Goal: Information Seeking & Learning: Learn about a topic

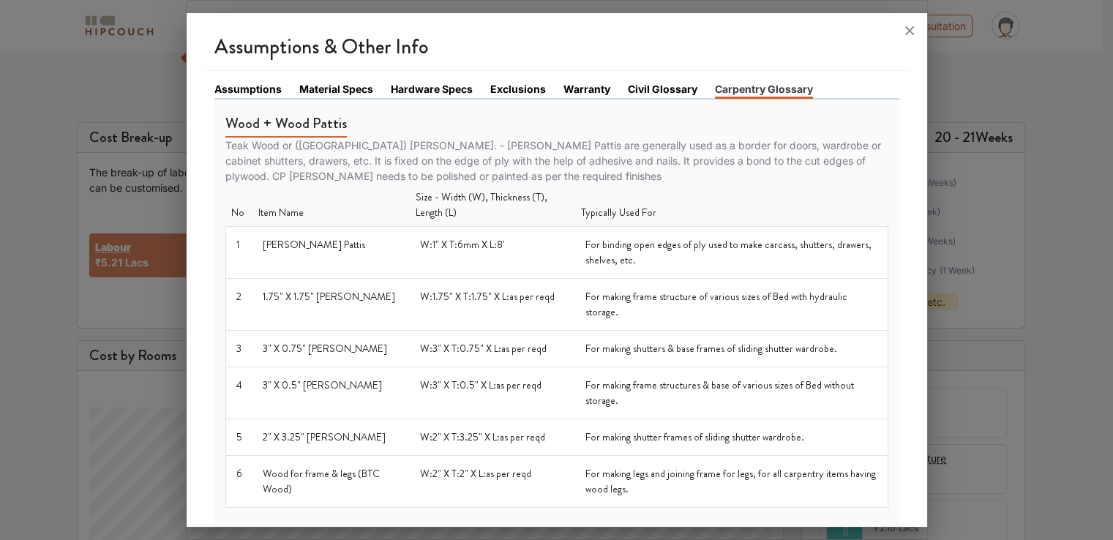
scroll to position [1097, 0]
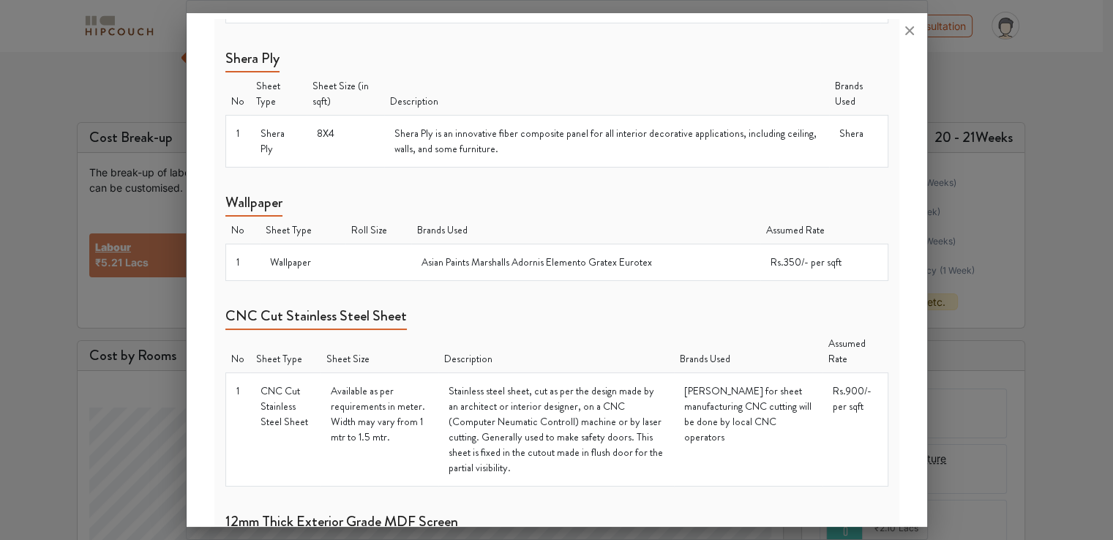
click at [550, 256] on td "Asian Paints Marshalls Adornis Elemento Gratex Eurotex" at bounding box center [585, 262] width 348 height 37
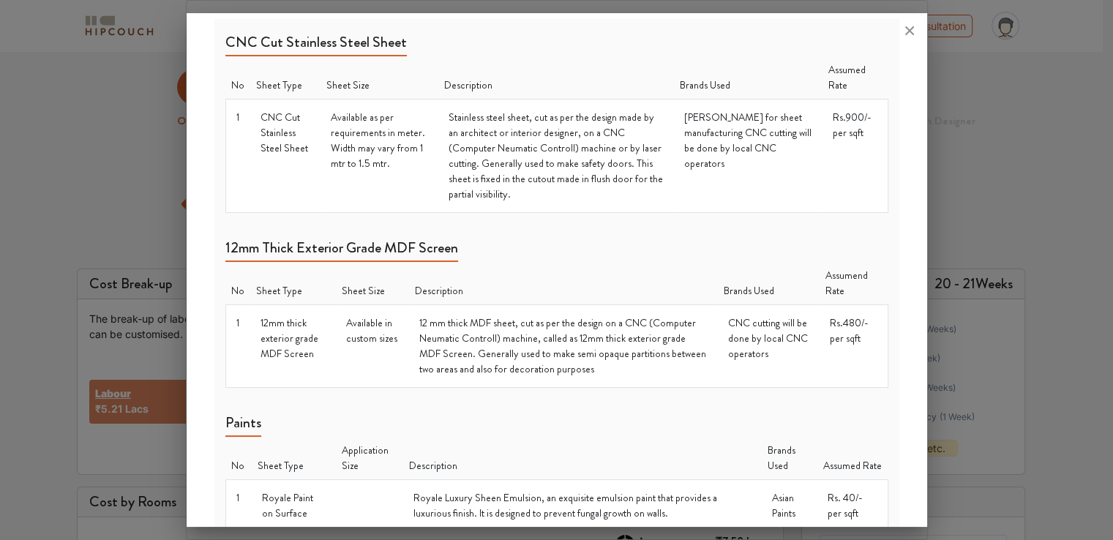
scroll to position [1352, 0]
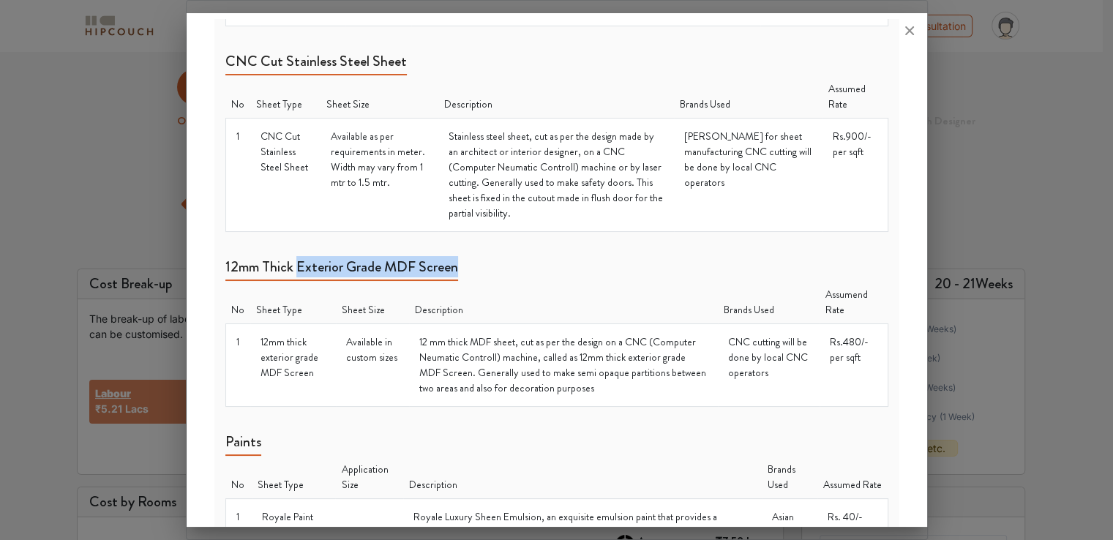
drag, startPoint x: 298, startPoint y: 244, endPoint x: 418, endPoint y: 245, distance: 120.7
click at [465, 245] on div "12mm Thick Exterior Grade MDF Screen No Sheet Type Sheet Size Description Brand…" at bounding box center [556, 325] width 663 height 163
click at [430, 296] on th "Description" at bounding box center [563, 302] width 309 height 43
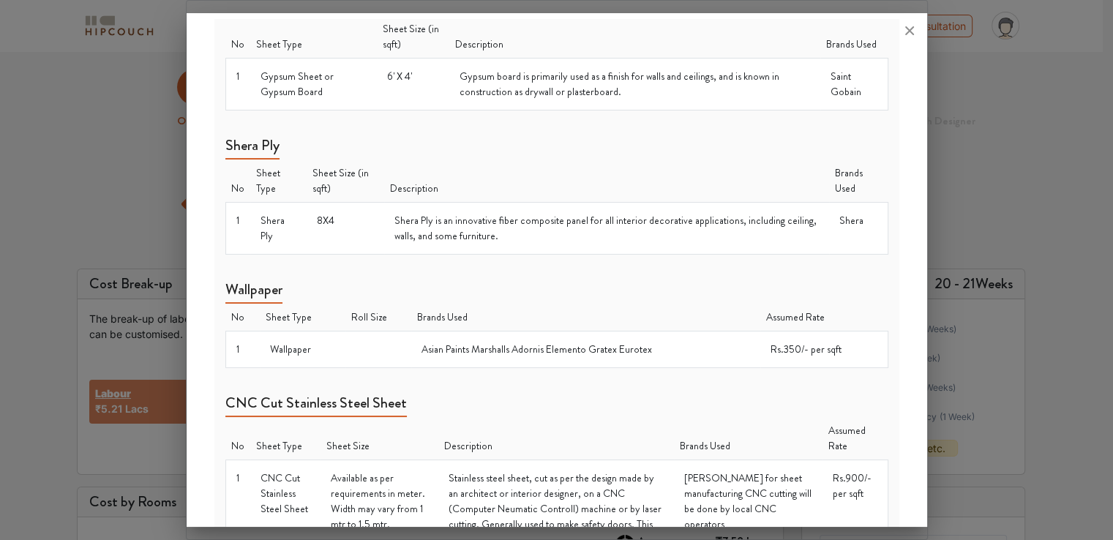
scroll to position [986, 0]
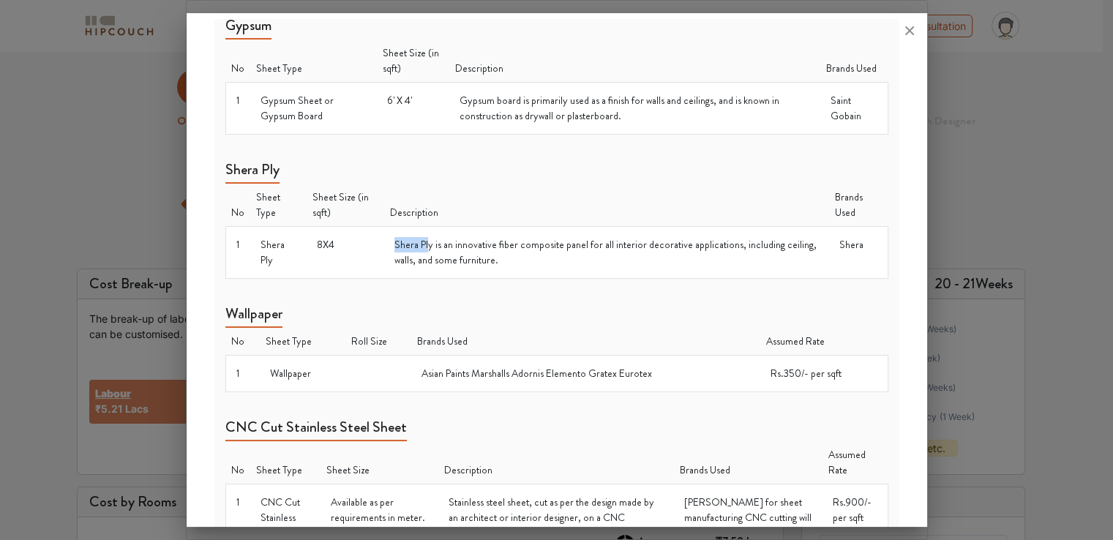
drag, startPoint x: 391, startPoint y: 239, endPoint x: 427, endPoint y: 241, distance: 35.9
click at [427, 241] on td "Shera Ply is an innovative fiber composite panel for all interior decorative ap…" at bounding box center [606, 253] width 445 height 52
drag, startPoint x: 392, startPoint y: 238, endPoint x: 430, endPoint y: 236, distance: 38.1
click at [430, 236] on td "Shera Ply is an innovative fiber composite panel for all interior decorative ap…" at bounding box center [606, 253] width 445 height 52
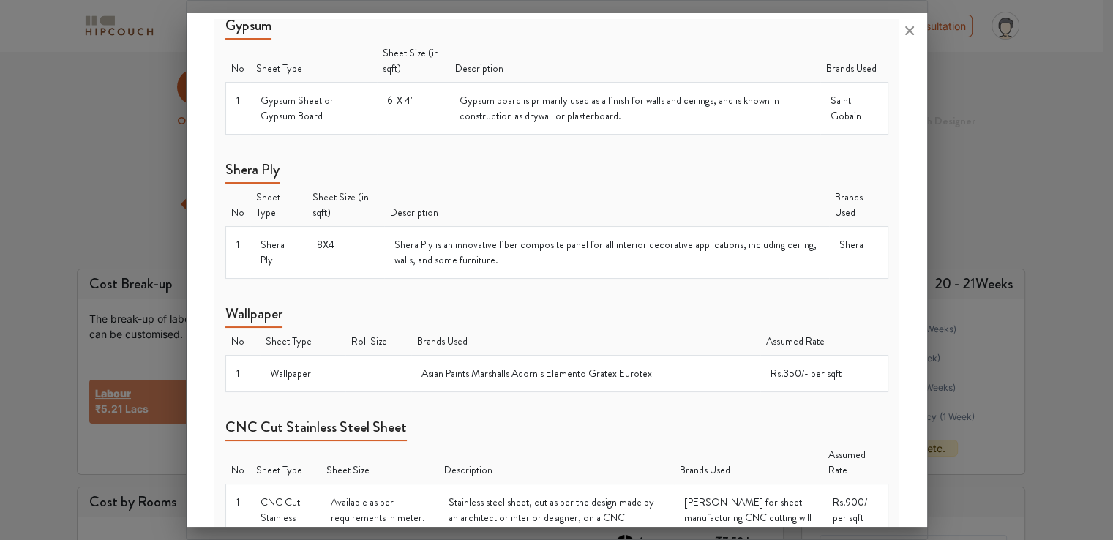
click at [498, 308] on div "Wallpaper No Sheet Type Roll Size Brands Used Assumed Rate 1 Wallpaper Asian Pa…" at bounding box center [556, 341] width 663 height 102
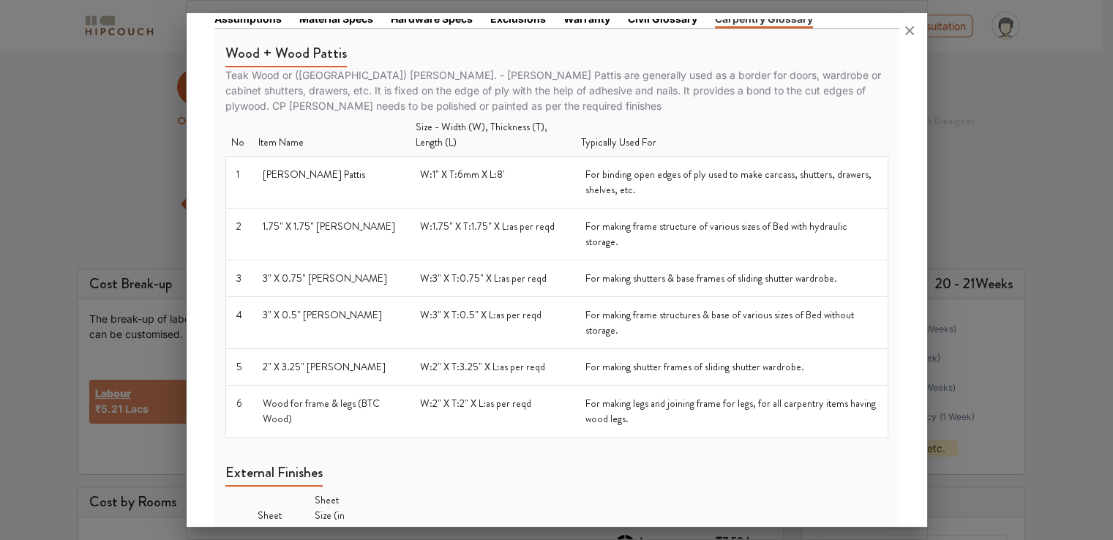
scroll to position [0, 0]
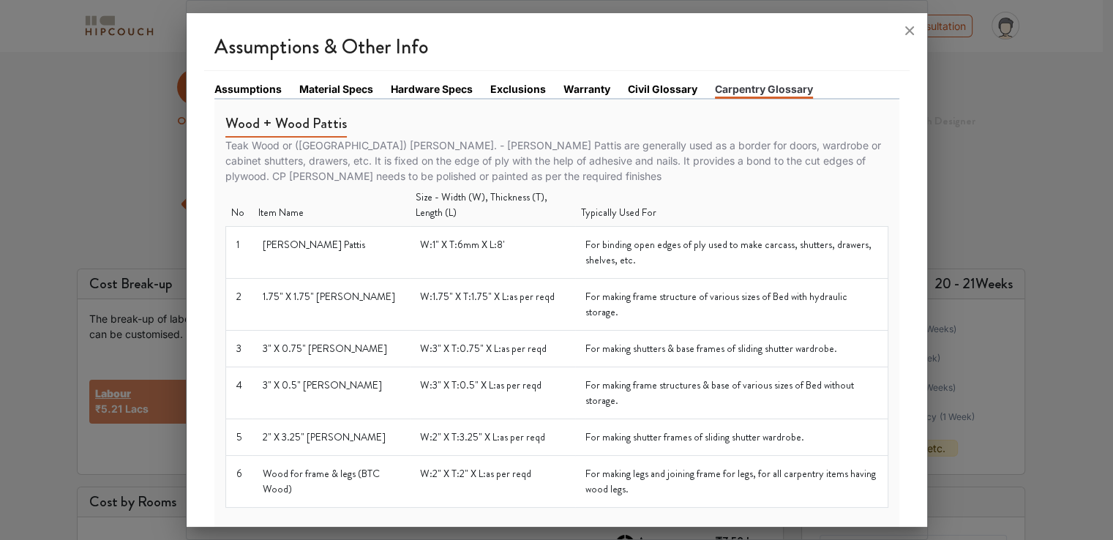
click at [517, 91] on link "Exclusions" at bounding box center [518, 88] width 56 height 15
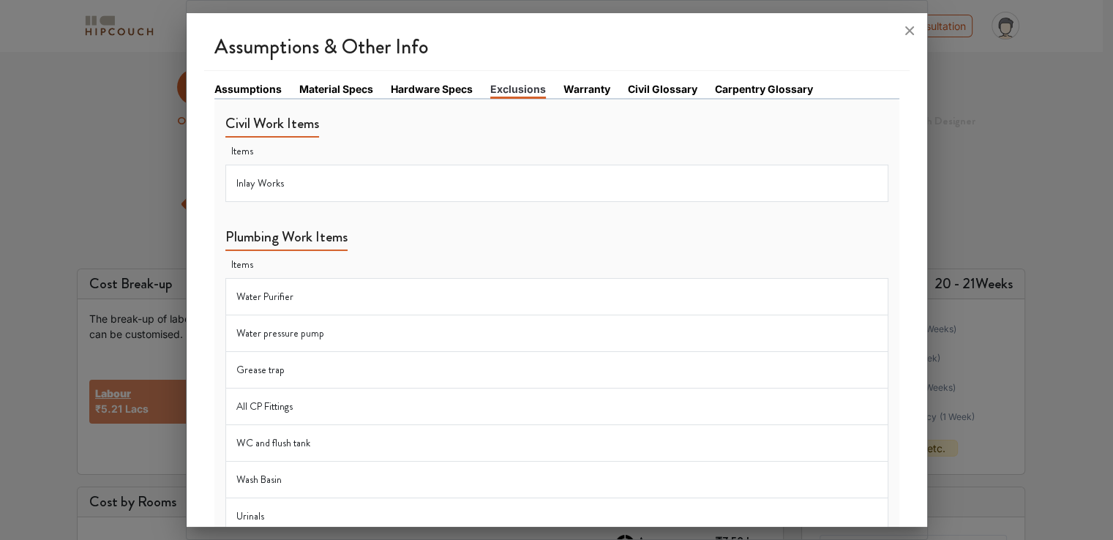
click at [441, 91] on link "Hardware Specs" at bounding box center [432, 88] width 82 height 15
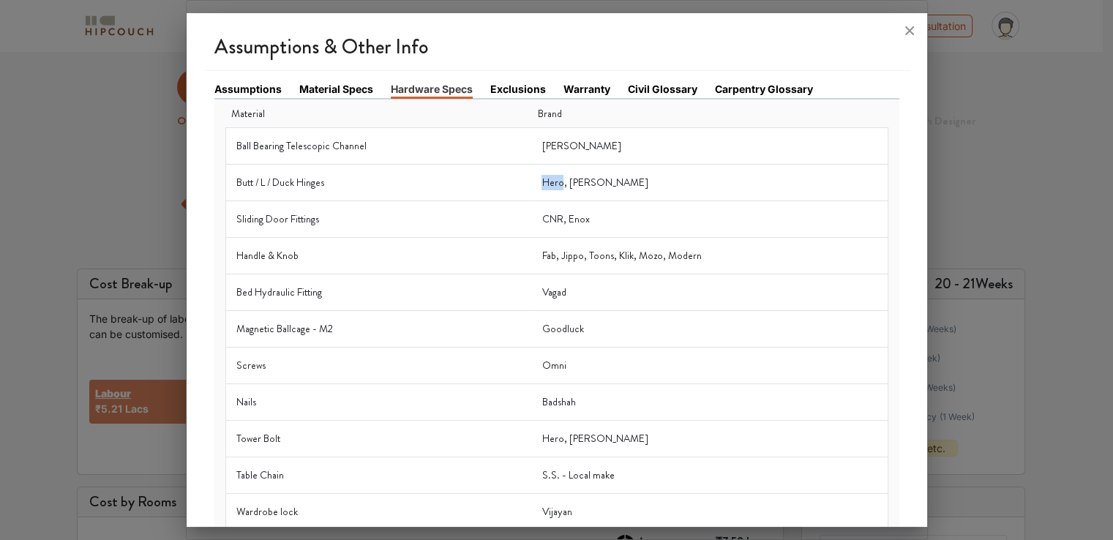
drag, startPoint x: 547, startPoint y: 181, endPoint x: 568, endPoint y: 183, distance: 20.6
click at [568, 183] on td "Hero, [PERSON_NAME]" at bounding box center [709, 183] width 356 height 37
copy td "Hero"
